Goal: Find specific page/section: Find specific page/section

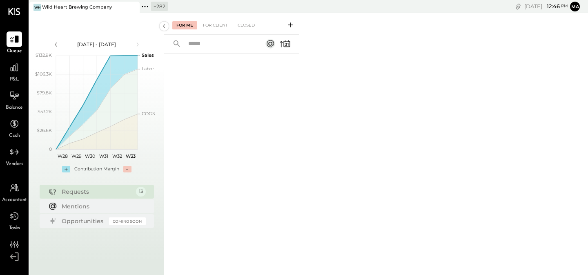
click at [146, 6] on icon at bounding box center [145, 6] width 11 height 11
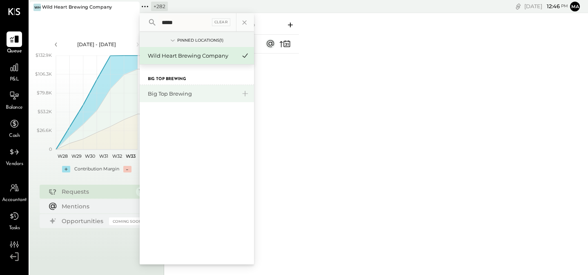
type input "*****"
click at [159, 89] on div "Big Top Brewing" at bounding box center [197, 93] width 114 height 17
click at [170, 94] on div "Big Top Brewing" at bounding box center [192, 94] width 88 height 8
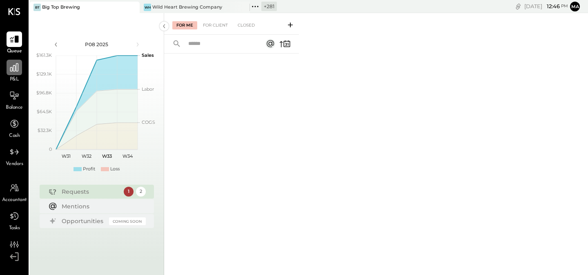
click at [13, 70] on icon at bounding box center [14, 67] width 8 height 8
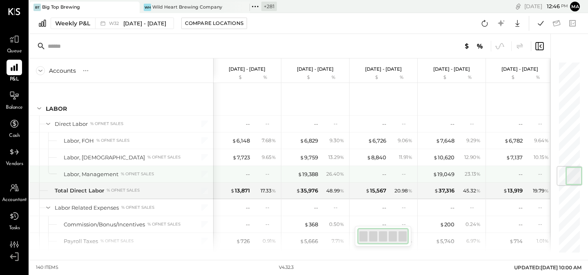
scroll to position [879, 0]
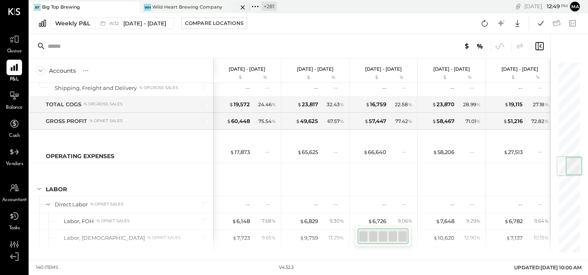
click at [242, 6] on icon at bounding box center [243, 7] width 10 height 10
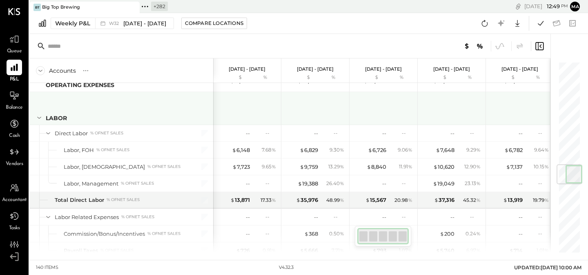
scroll to position [0, 1]
